Goal: Find specific page/section: Find specific page/section

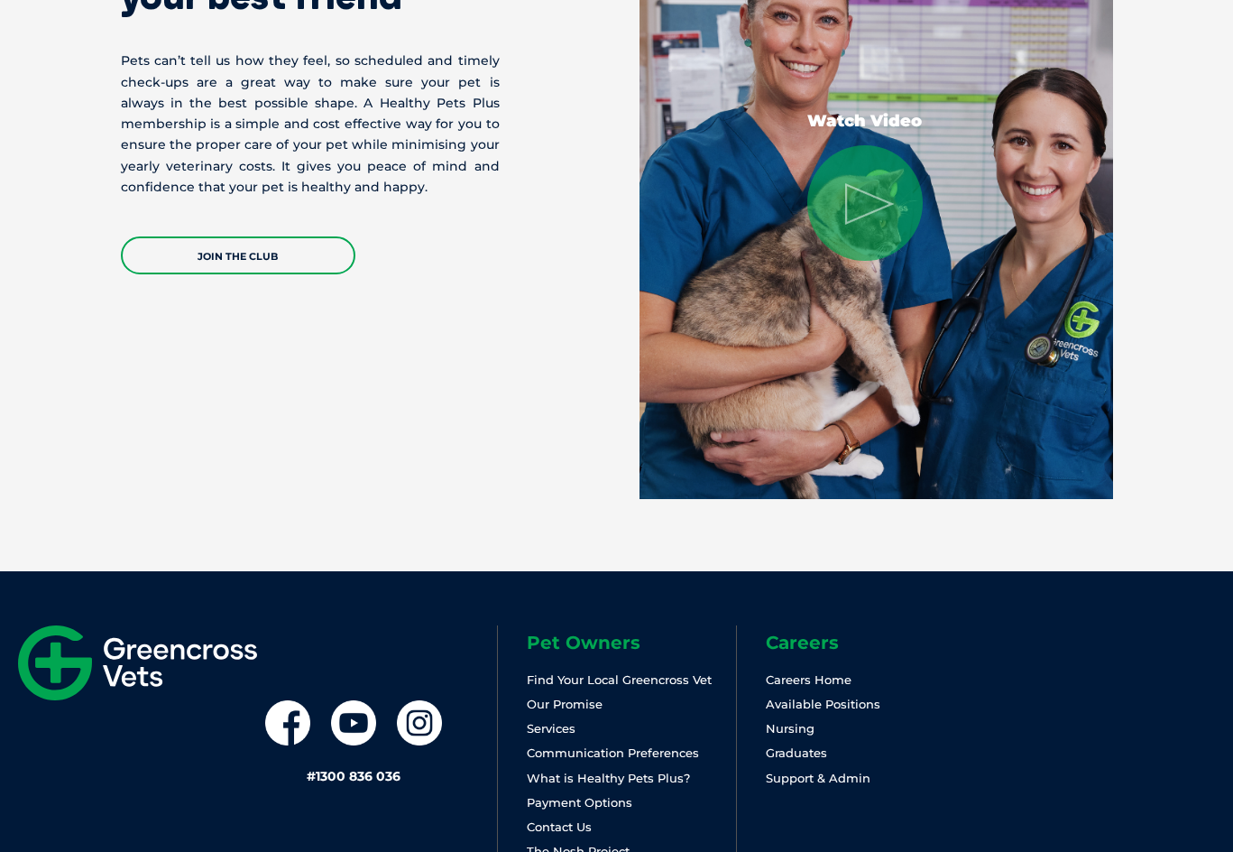
scroll to position [3737, 0]
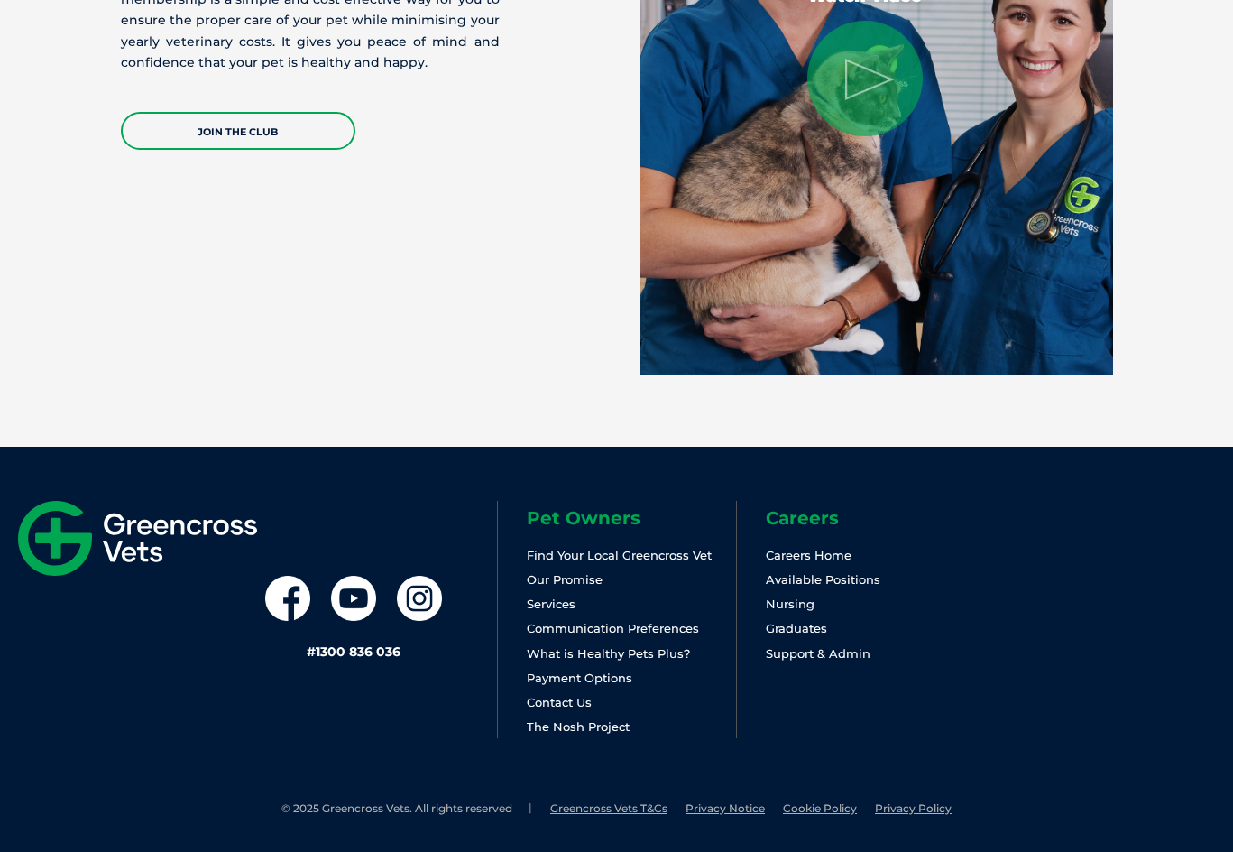
click at [557, 697] on link "Contact Us" at bounding box center [559, 702] width 65 height 14
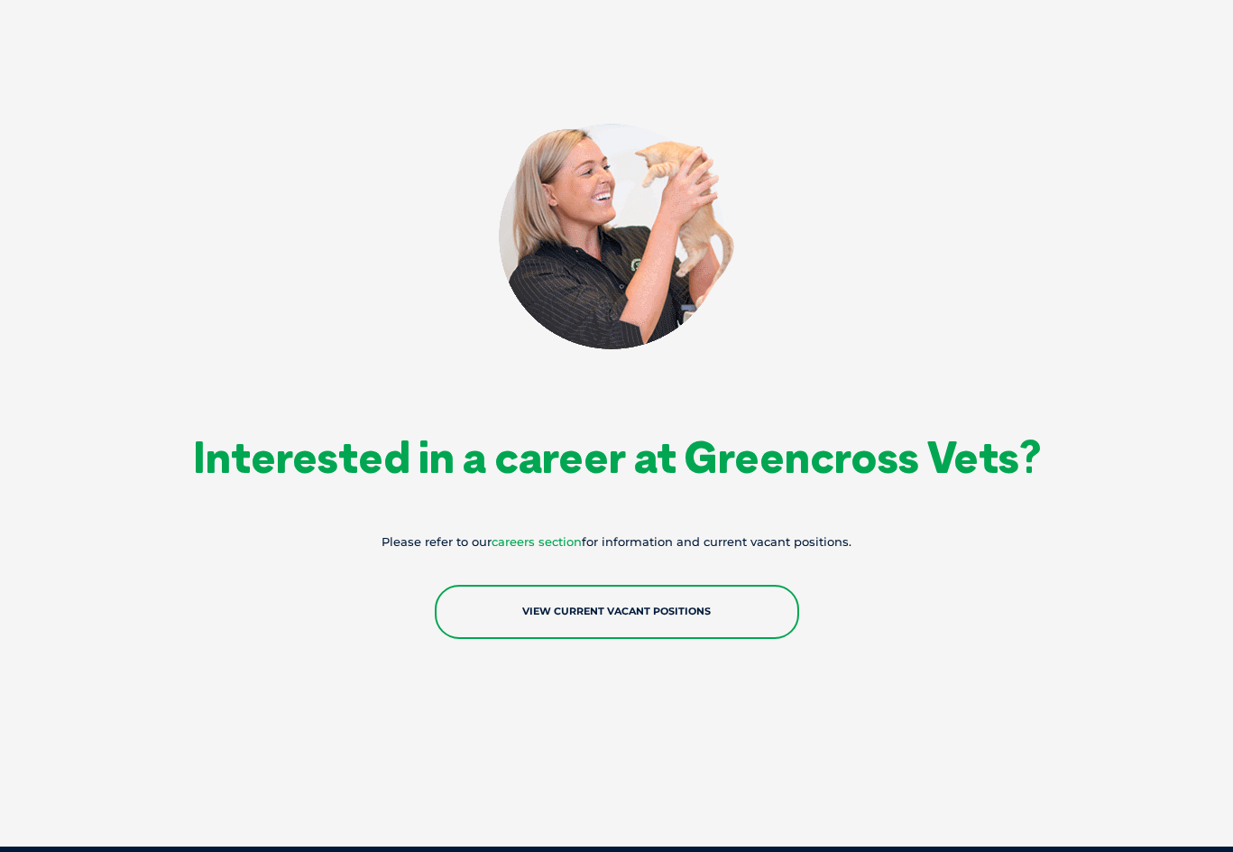
scroll to position [3201, 0]
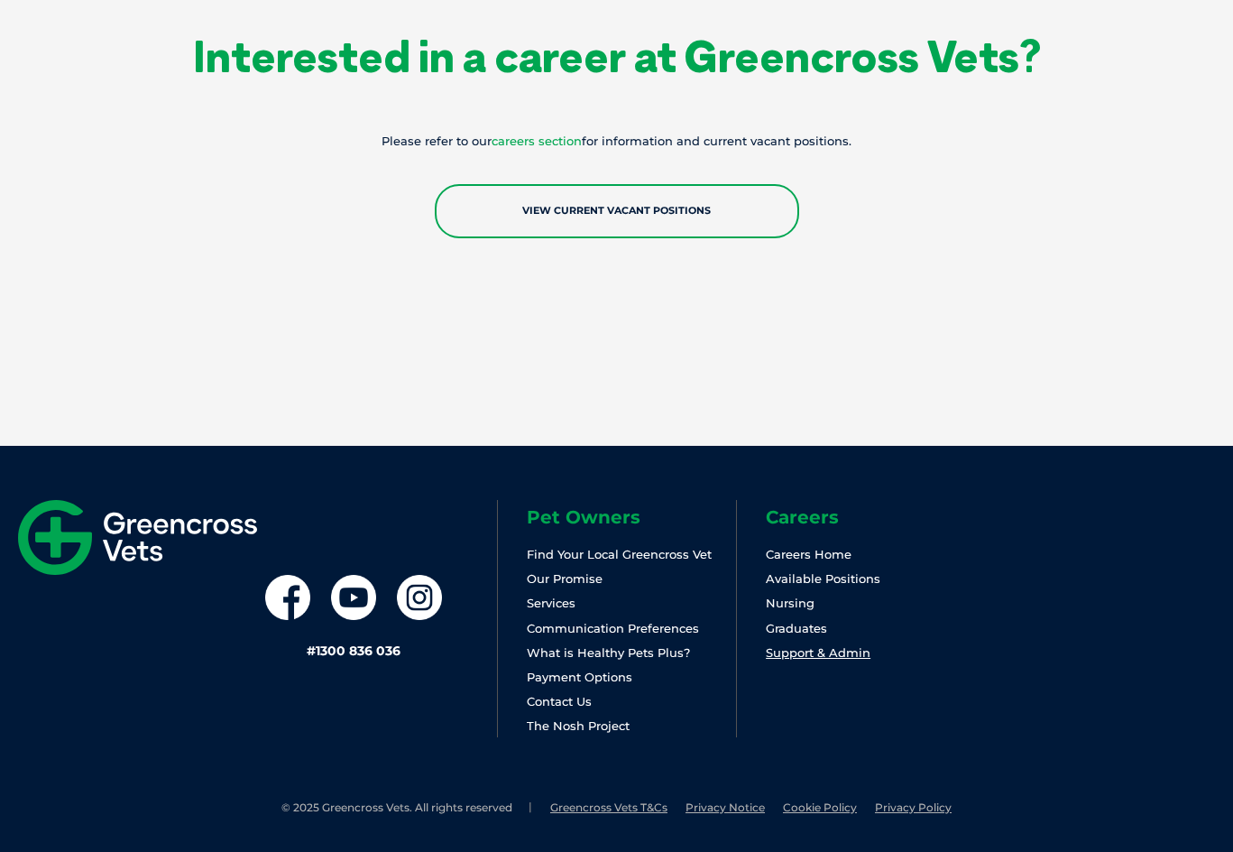
click at [808, 651] on link "Support & Admin" at bounding box center [818, 652] width 105 height 14
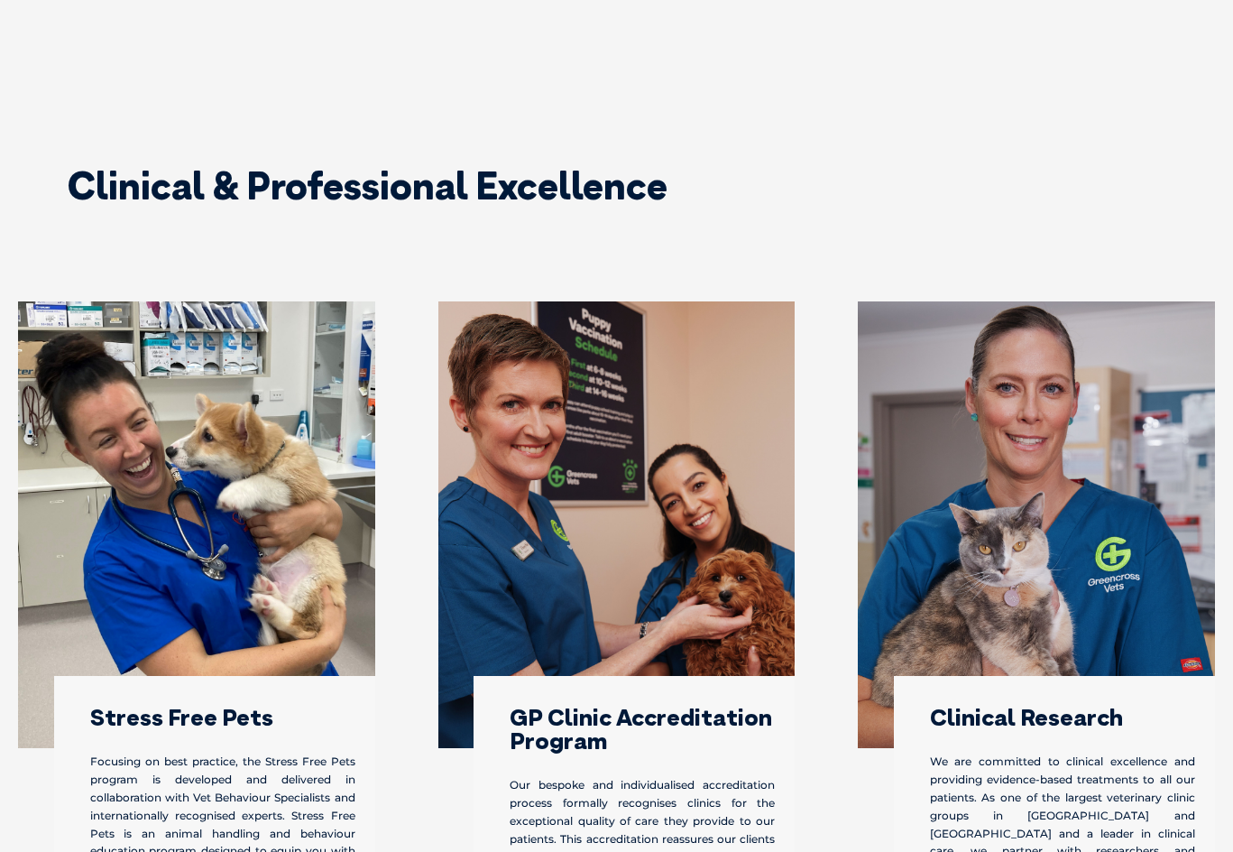
scroll to position [3067, 0]
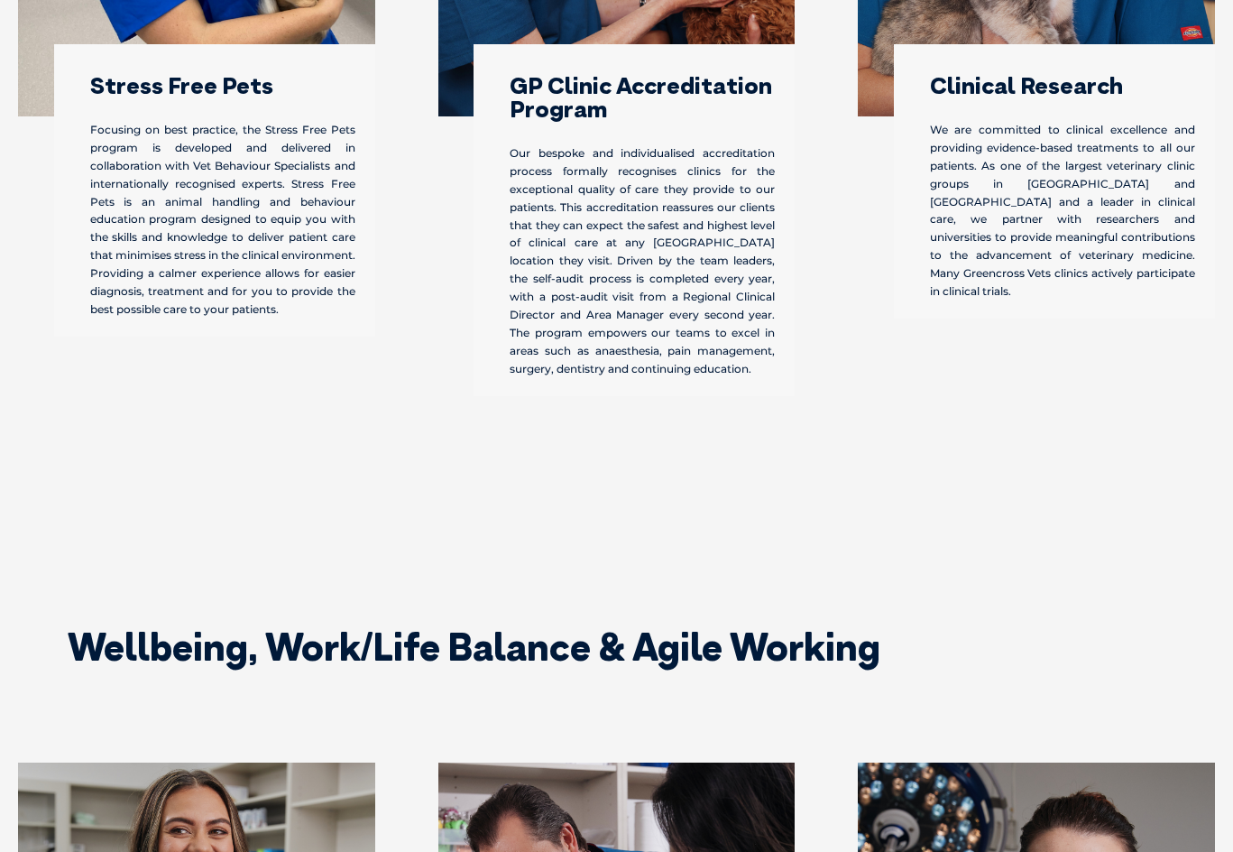
click at [643, 445] on div "GP Clinic Accreditation Program Our bespoke and individualised accreditation pr…" at bounding box center [617, 59] width 420 height 779
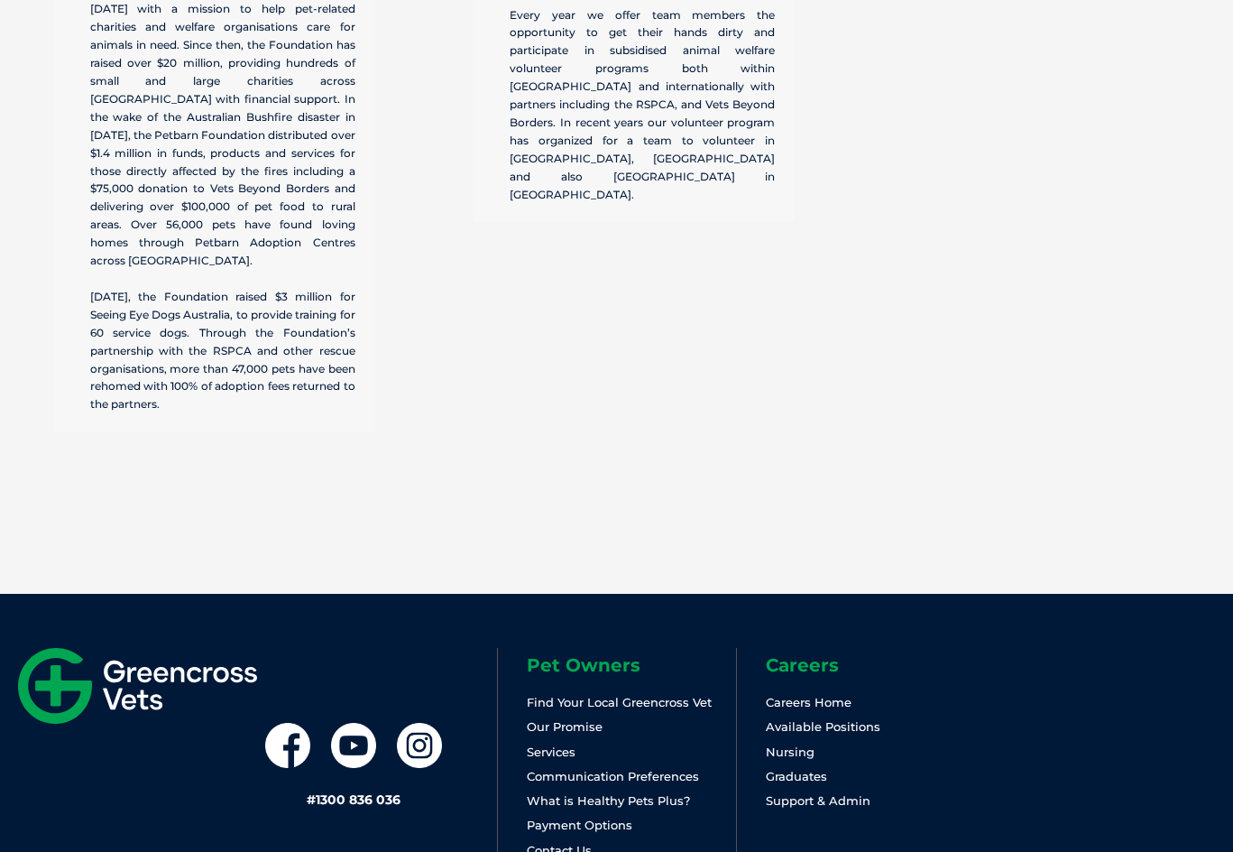
scroll to position [5537, 0]
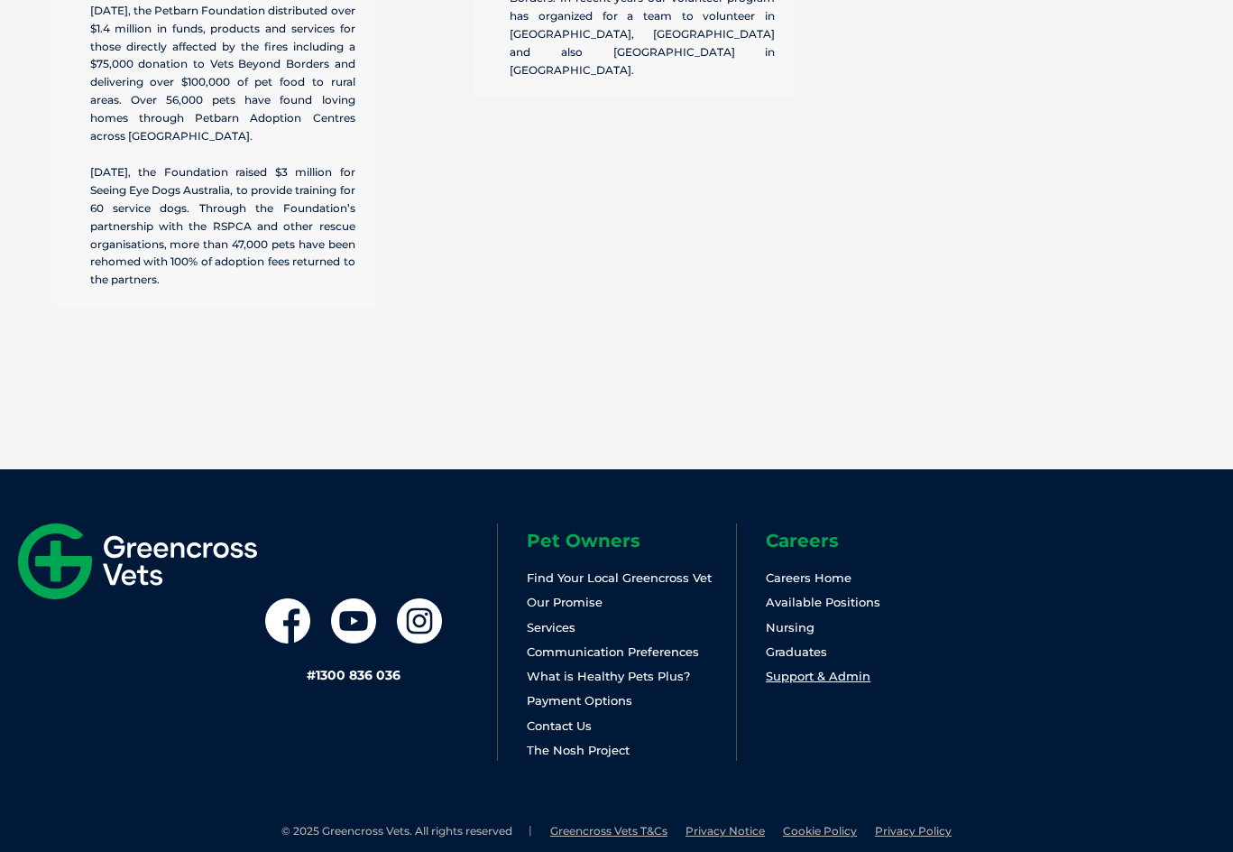
click at [822, 668] on link "Support & Admin" at bounding box center [818, 675] width 105 height 14
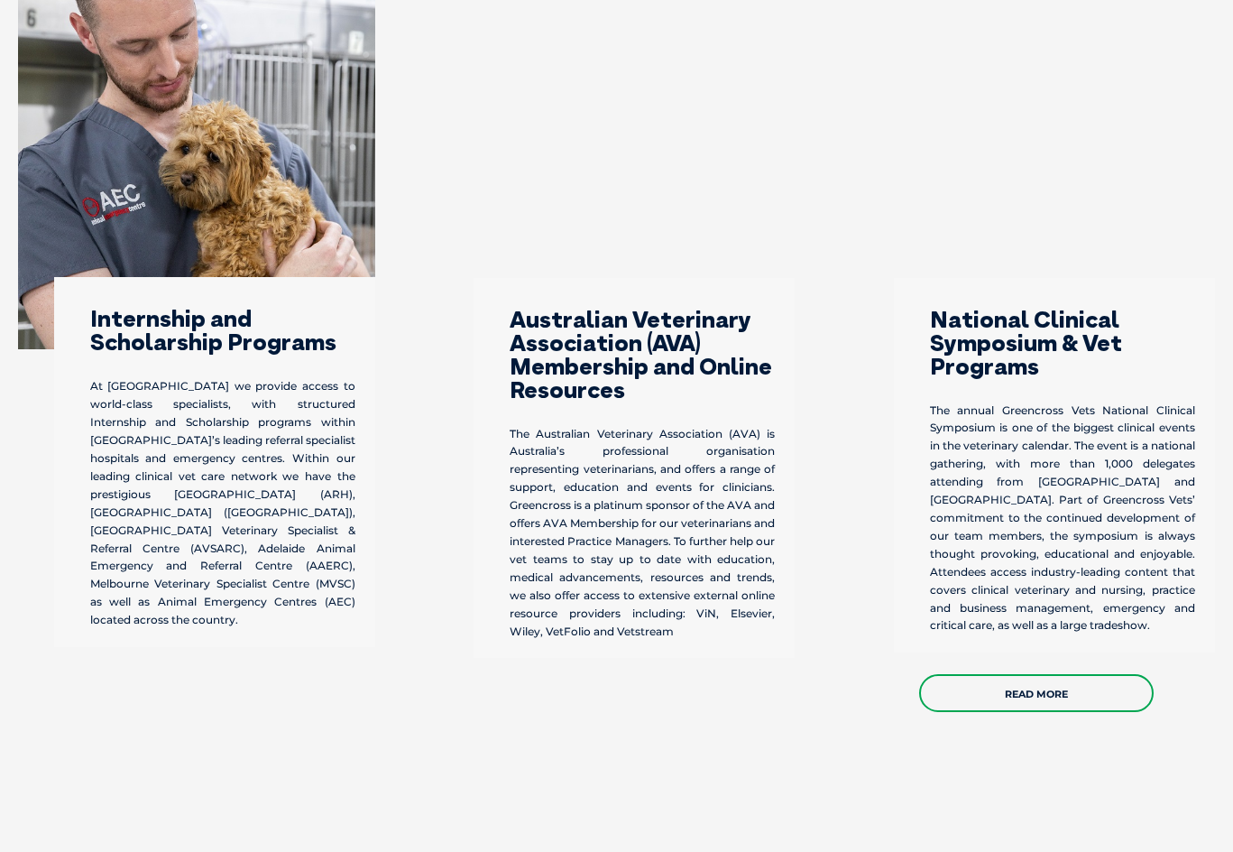
scroll to position [1714, 0]
